Goal: Task Accomplishment & Management: Use online tool/utility

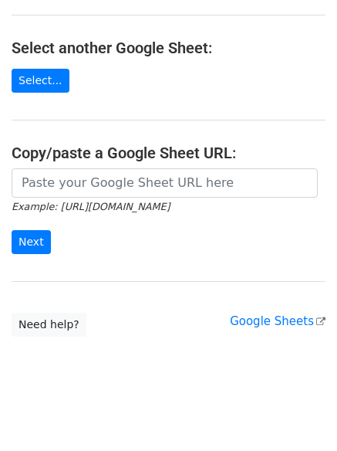
scroll to position [173, 0]
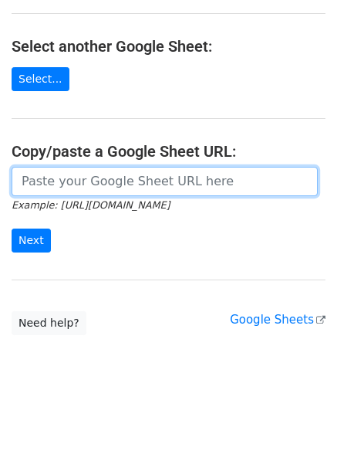
click at [201, 181] on input "url" at bounding box center [165, 181] width 306 height 29
paste input "[URL][DOMAIN_NAME]"
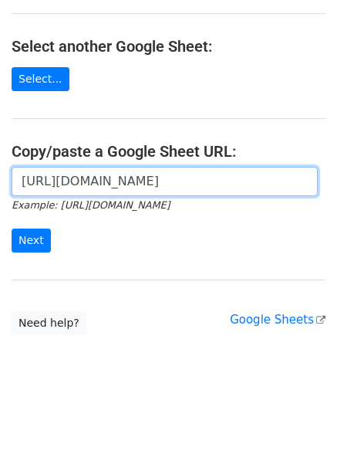
scroll to position [0, 302]
type input "[URL][DOMAIN_NAME]"
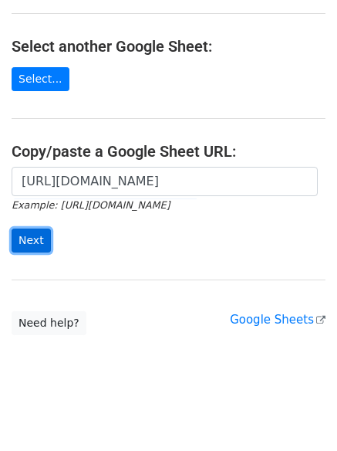
scroll to position [0, 0]
click at [37, 245] on input "Next" at bounding box center [31, 240] width 39 height 24
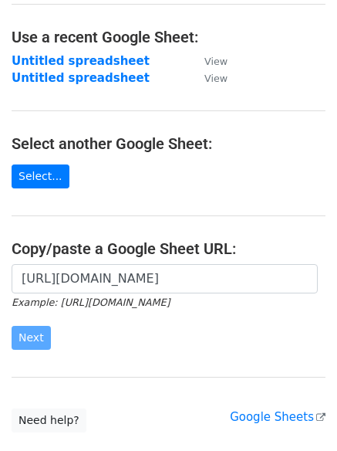
scroll to position [137, 0]
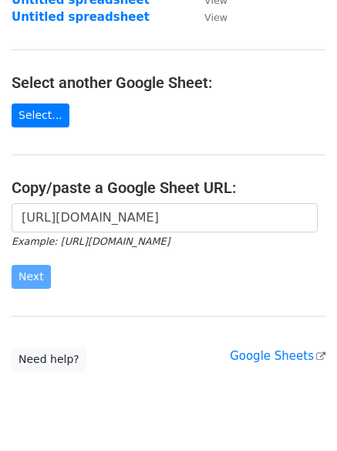
click at [29, 144] on main "Choose a Google Sheet Use one of the options below... Use a recent Google Sheet…" at bounding box center [168, 123] width 337 height 496
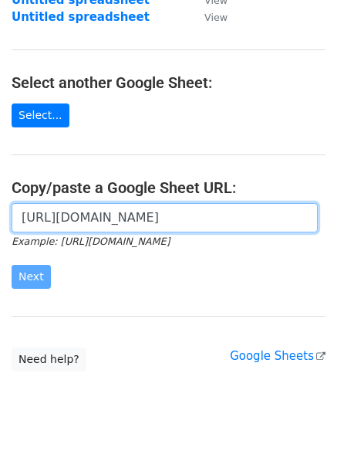
click at [230, 215] on input "https://docs.google.com/spreadsheets/d/16t94Aa5dVylo2RF_YFtRrrltJiVfm94xx1ufsu2…" at bounding box center [165, 217] width 306 height 29
click at [230, 215] on input "[URL][DOMAIN_NAME]" at bounding box center [165, 217] width 306 height 29
click at [313, 216] on input "[URL][DOMAIN_NAME]" at bounding box center [165, 217] width 306 height 29
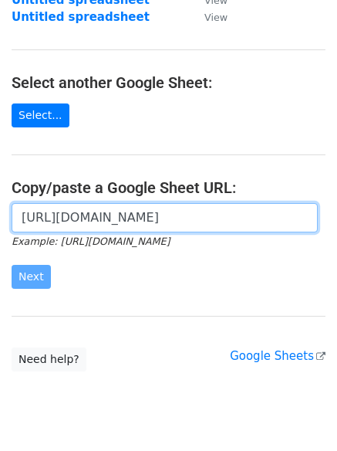
click at [313, 216] on input "[URL][DOMAIN_NAME]" at bounding box center [165, 217] width 306 height 29
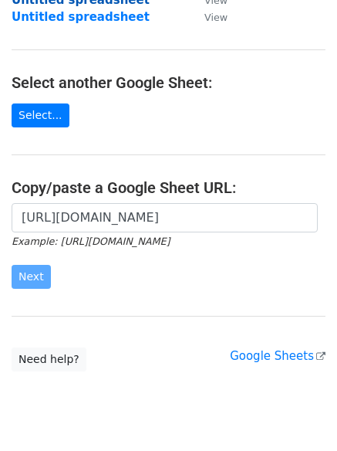
scroll to position [0, 0]
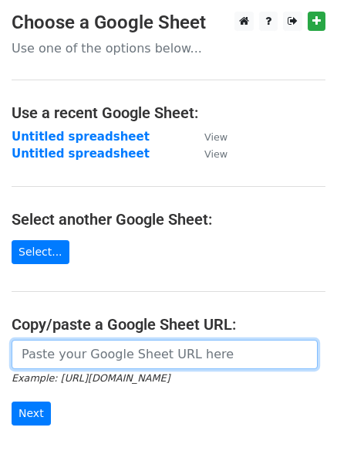
click at [158, 358] on input "url" at bounding box center [165, 353] width 306 height 29
paste input "[URL][DOMAIN_NAME]"
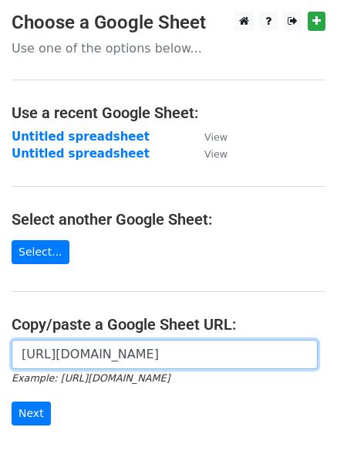
scroll to position [125, 0]
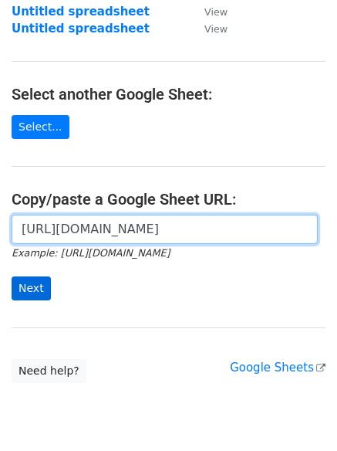
type input "[URL][DOMAIN_NAME]"
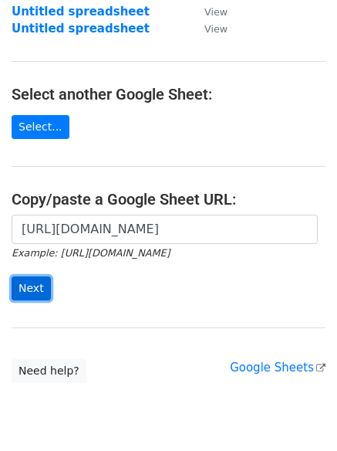
scroll to position [0, 0]
click at [33, 285] on input "Next" at bounding box center [31, 288] width 39 height 24
